Goal: Obtain resource: Obtain resource

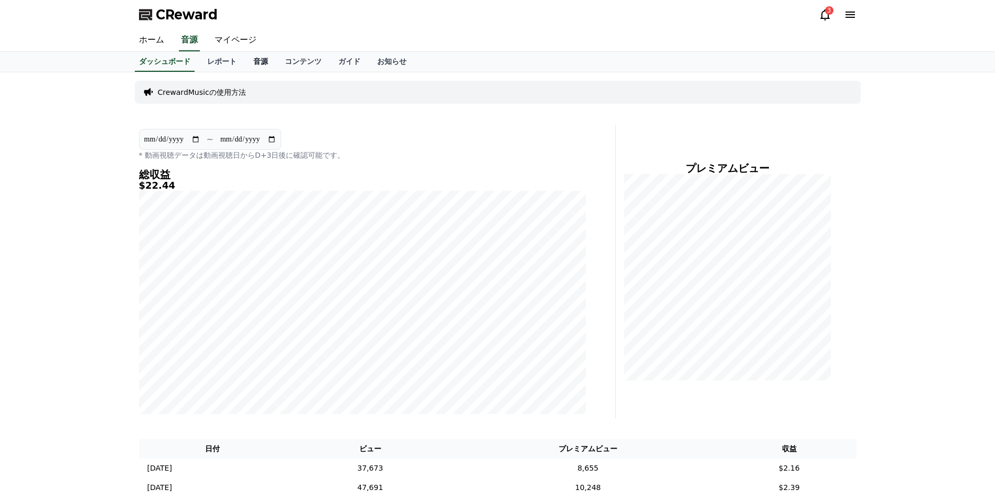
click at [245, 66] on link "音源" at bounding box center [260, 62] width 31 height 20
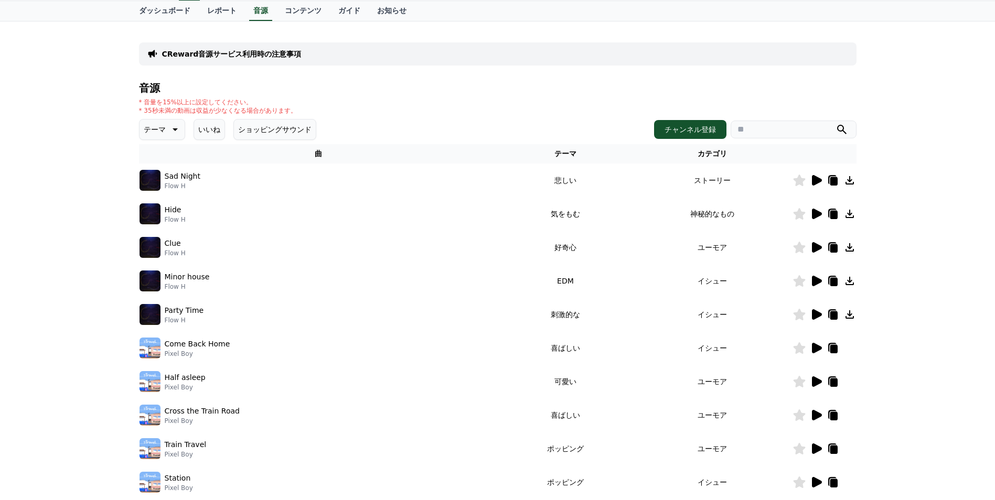
scroll to position [52, 0]
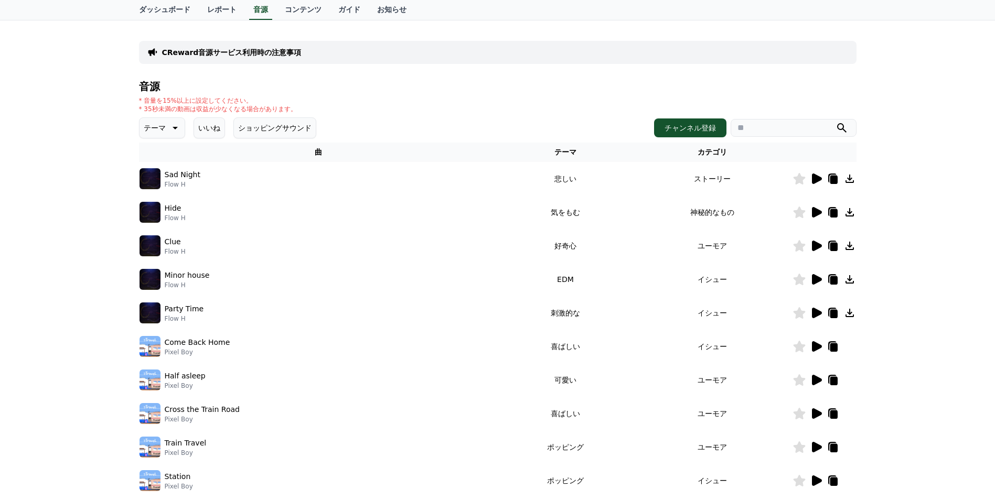
click at [168, 133] on icon at bounding box center [174, 128] width 13 height 13
click at [159, 163] on button "明るい" at bounding box center [156, 159] width 30 height 23
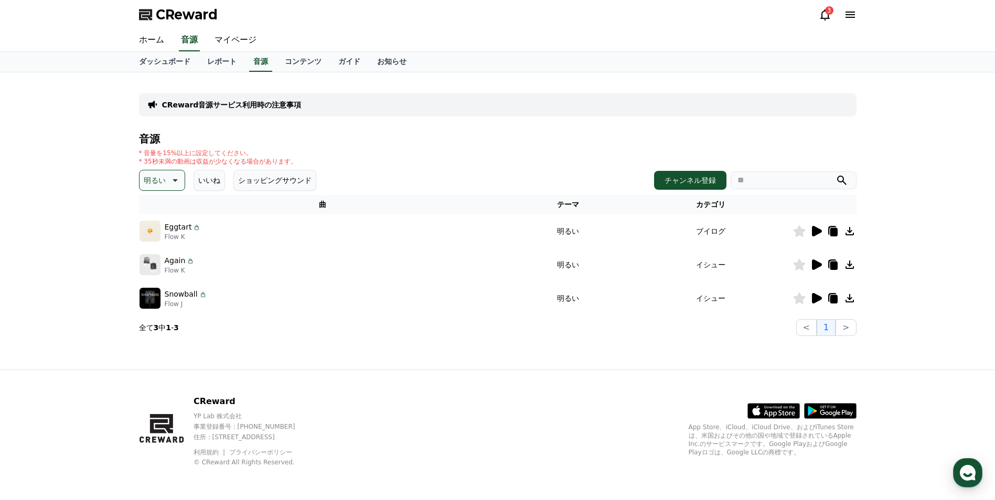
click at [813, 231] on icon at bounding box center [817, 231] width 10 height 10
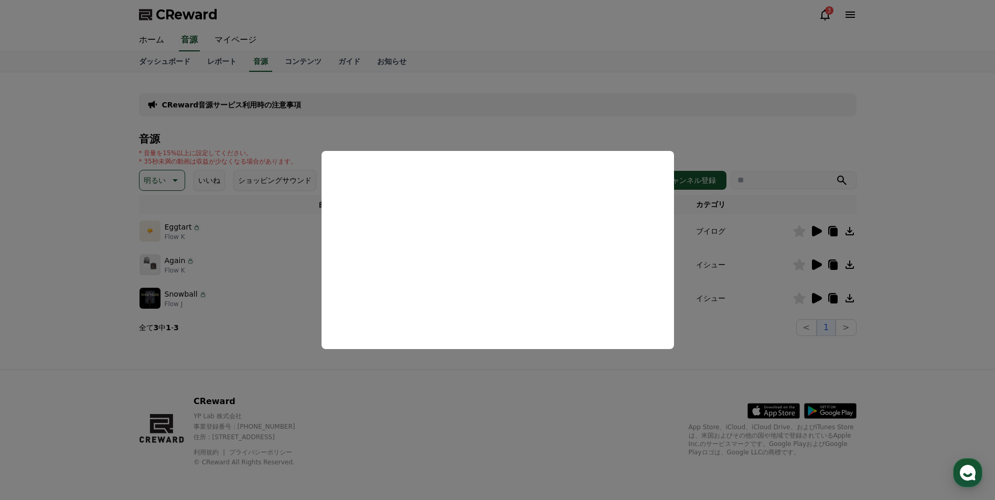
click at [914, 223] on button "close modal" at bounding box center [497, 250] width 995 height 500
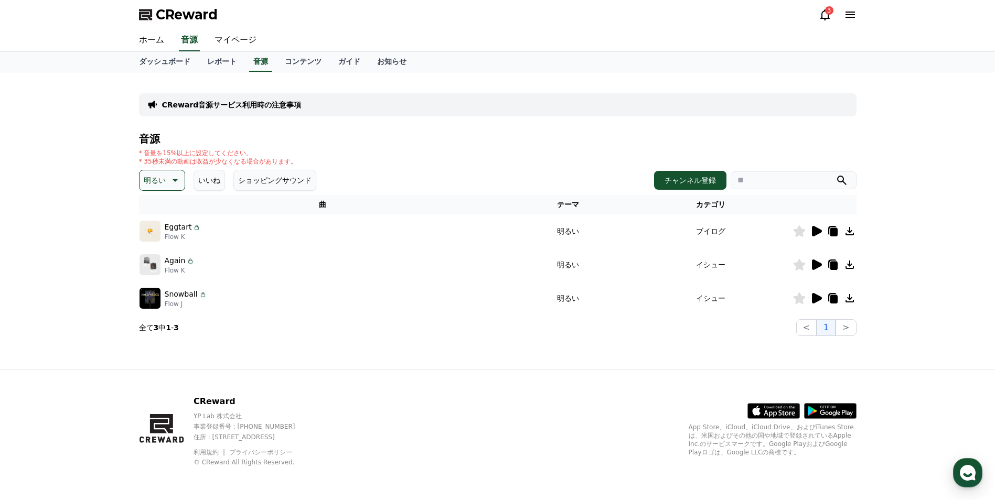
click at [815, 260] on icon at bounding box center [816, 265] width 13 height 13
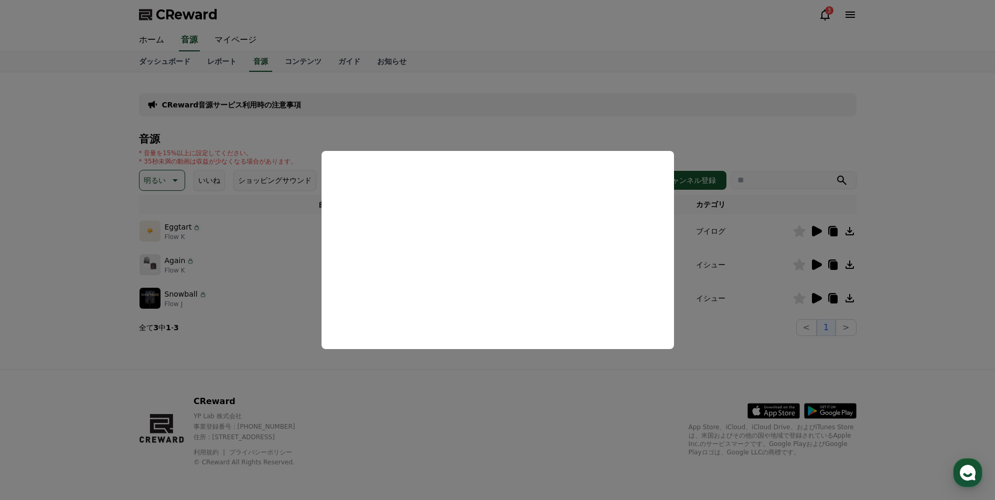
click at [317, 389] on button "close modal" at bounding box center [497, 250] width 995 height 500
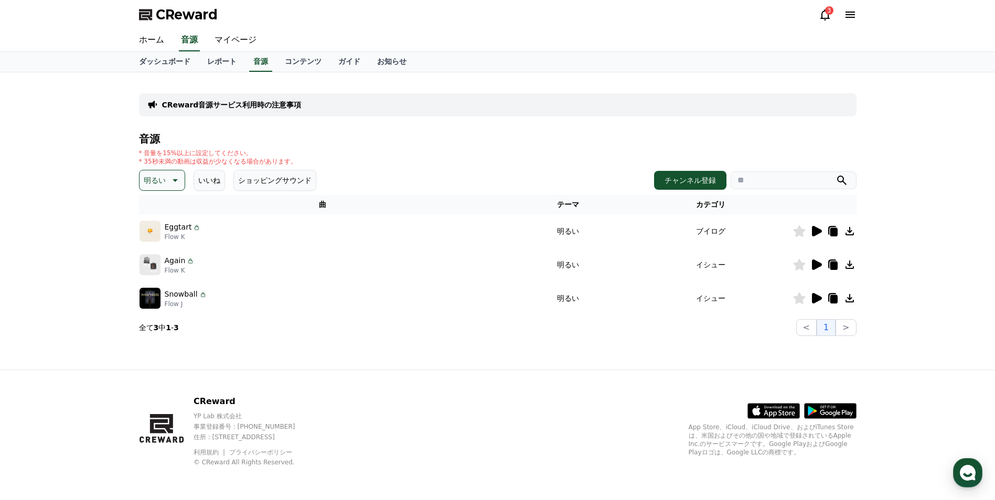
click at [813, 300] on icon at bounding box center [817, 298] width 10 height 10
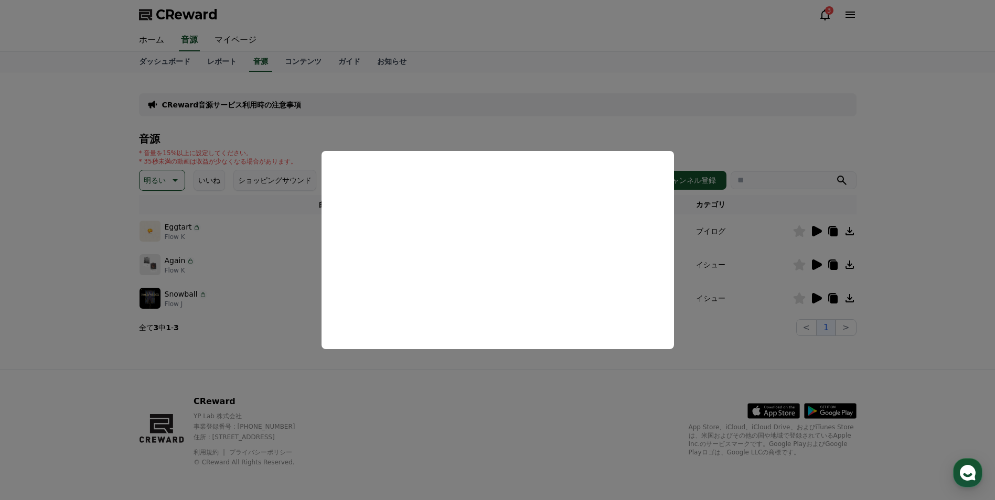
click at [400, 360] on button "close modal" at bounding box center [497, 250] width 995 height 500
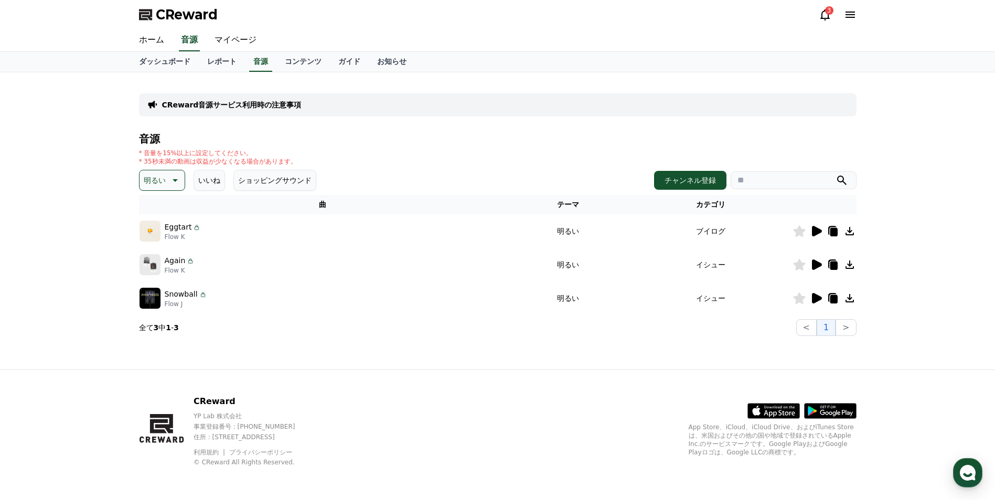
click at [156, 182] on p "明るい" at bounding box center [155, 180] width 22 height 15
click at [158, 268] on button "刺激的な" at bounding box center [160, 266] width 38 height 23
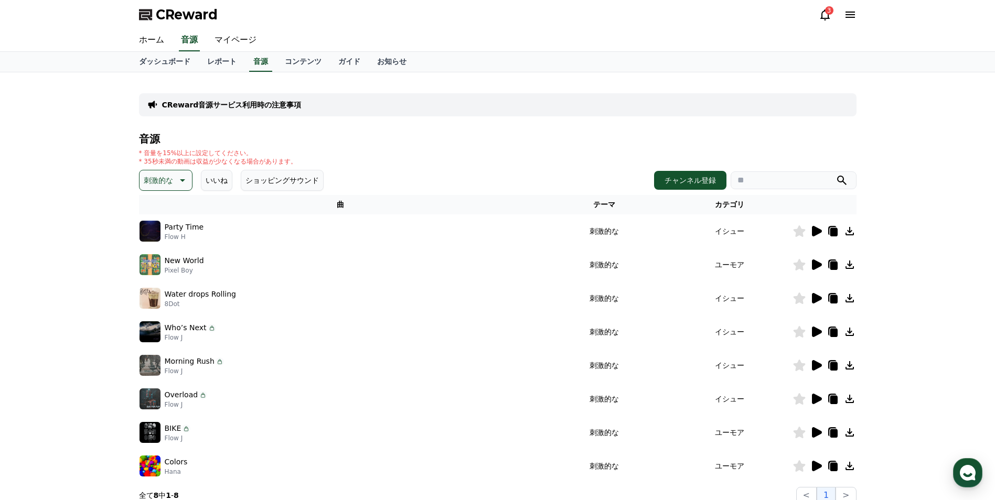
click at [815, 233] on icon at bounding box center [817, 231] width 10 height 10
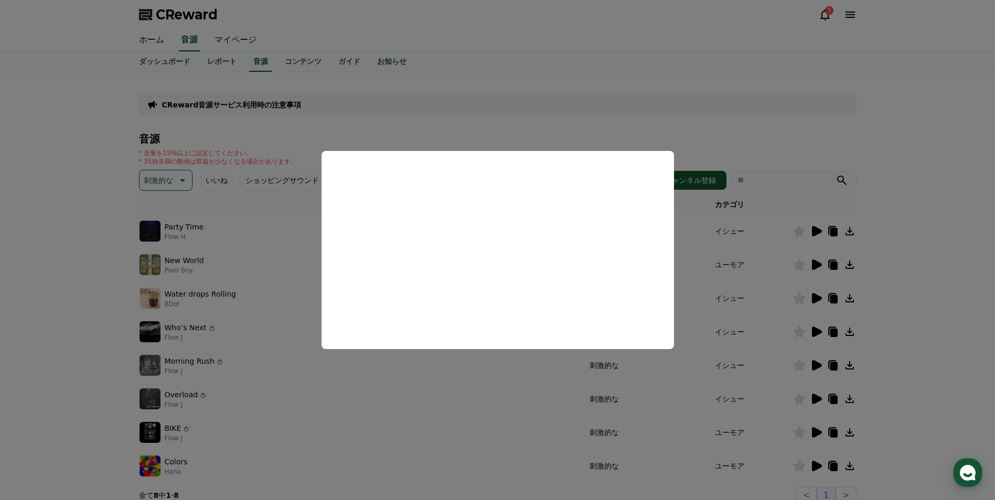
click at [917, 230] on button "close modal" at bounding box center [497, 250] width 995 height 500
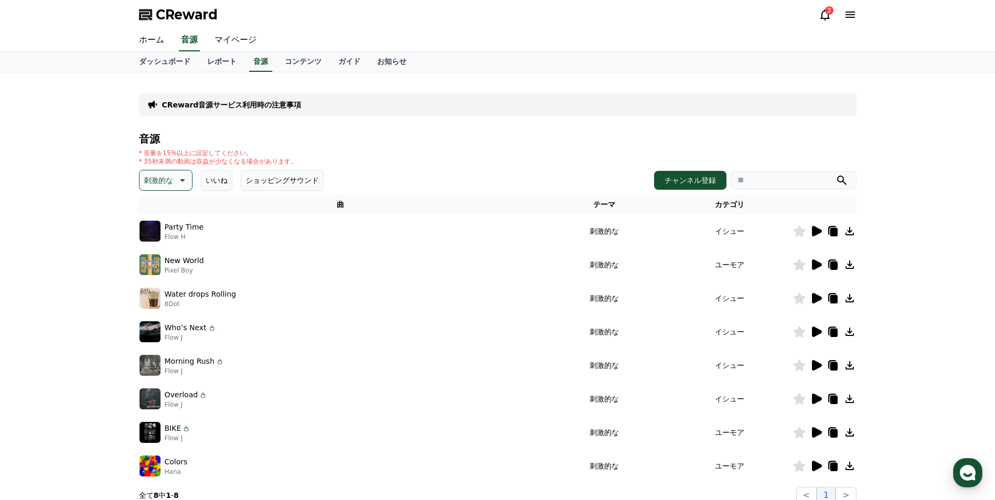
click at [818, 268] on icon at bounding box center [816, 265] width 13 height 13
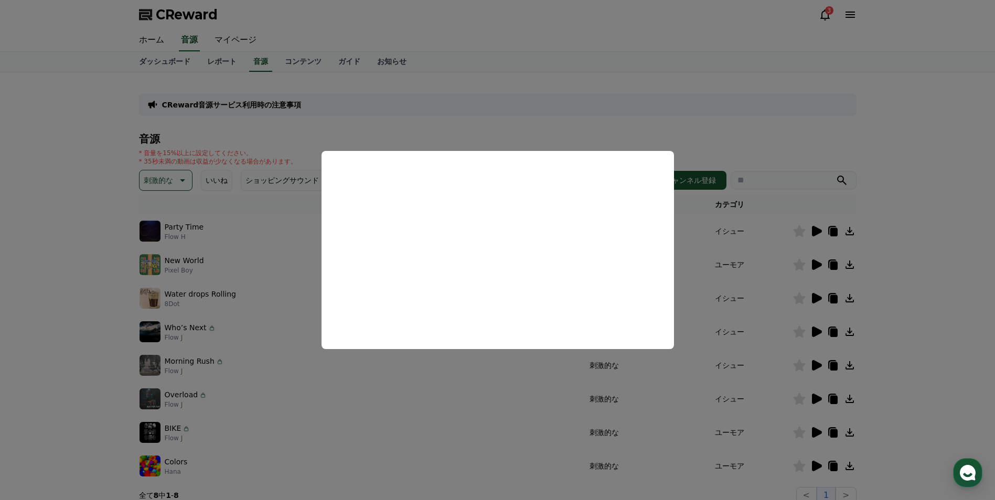
click at [929, 252] on button "close modal" at bounding box center [497, 250] width 995 height 500
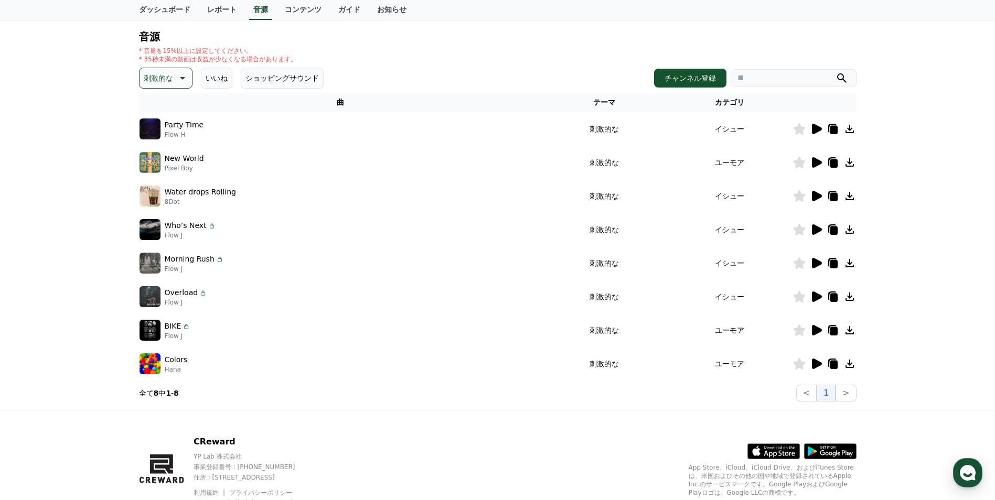
scroll to position [105, 0]
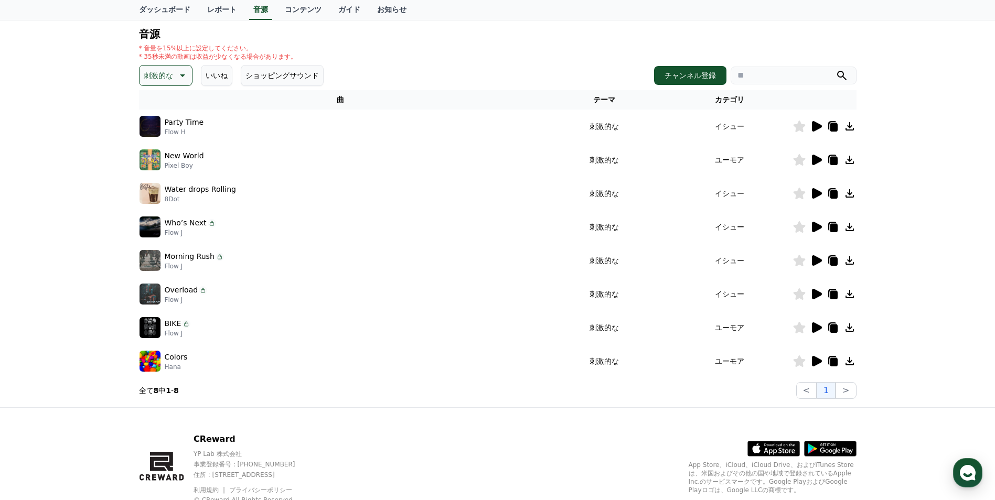
click at [820, 292] on icon at bounding box center [816, 294] width 13 height 13
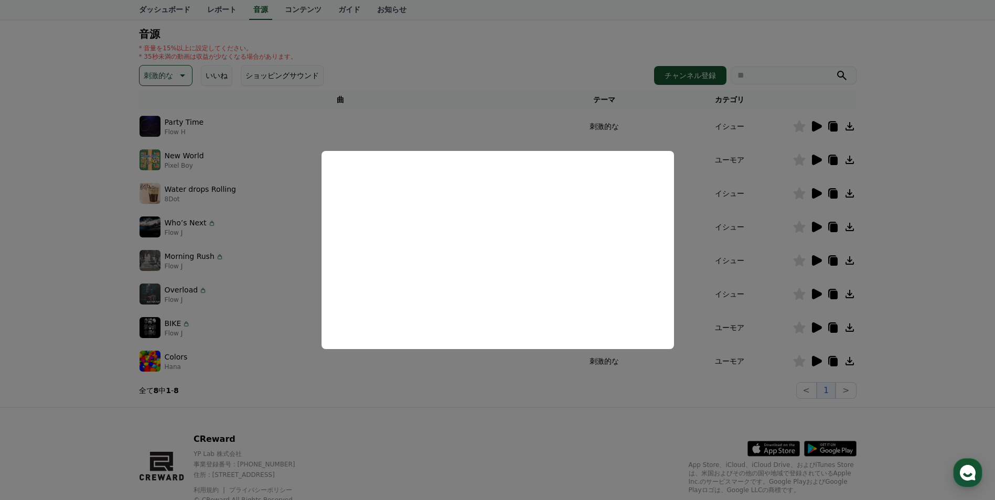
click at [545, 409] on button "close modal" at bounding box center [497, 250] width 995 height 500
